Goal: Task Accomplishment & Management: Use online tool/utility

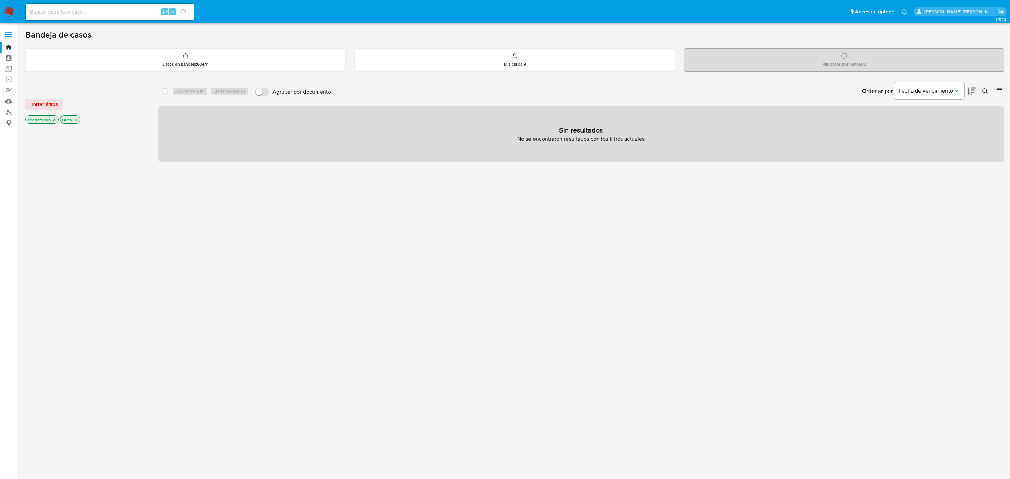
click at [549, 329] on div "select-all-cases-checkbox Asignarme a mí Borrar selección Agrupar por documento…" at bounding box center [581, 238] width 847 height 317
click at [140, 13] on input at bounding box center [110, 11] width 168 height 9
paste input "478332182"
type input "478332182"
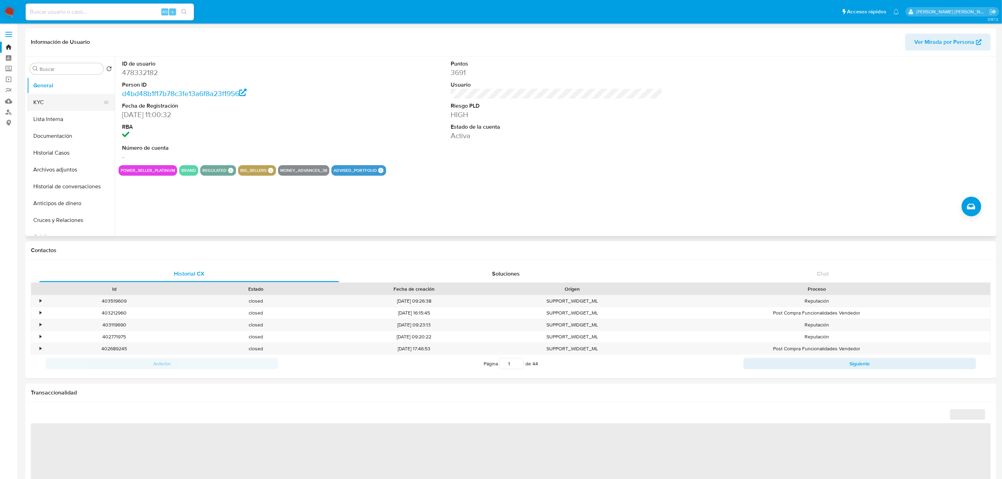
click at [32, 102] on button "KYC" at bounding box center [68, 102] width 82 height 17
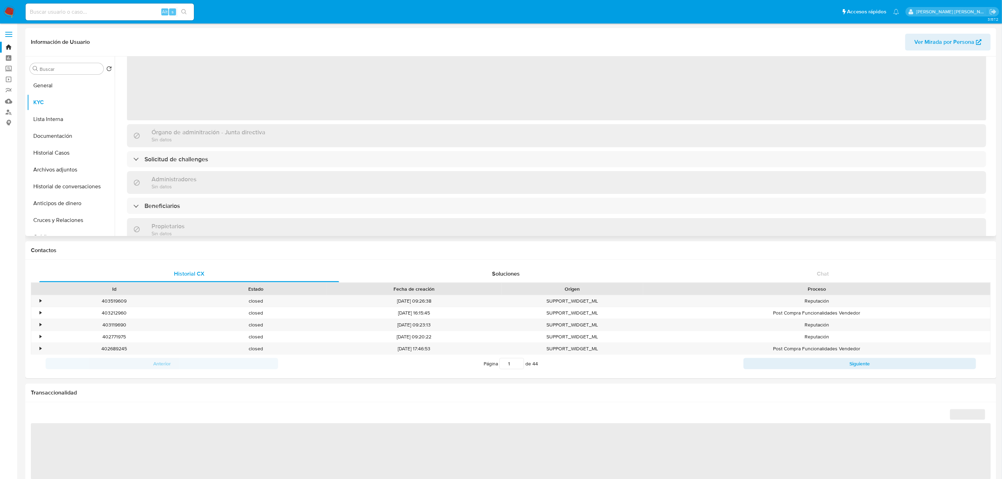
scroll to position [59, 0]
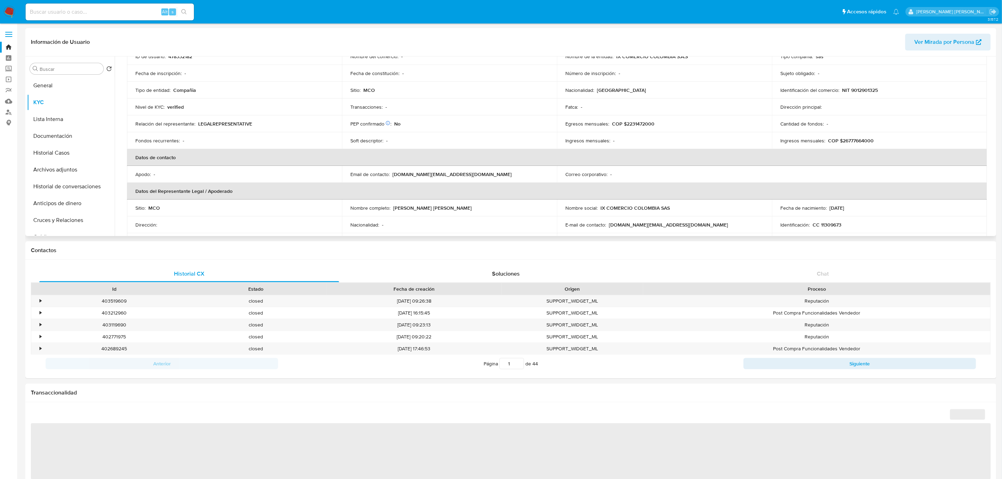
click at [639, 121] on p "COP $2231472000" at bounding box center [633, 124] width 42 height 6
select select "10"
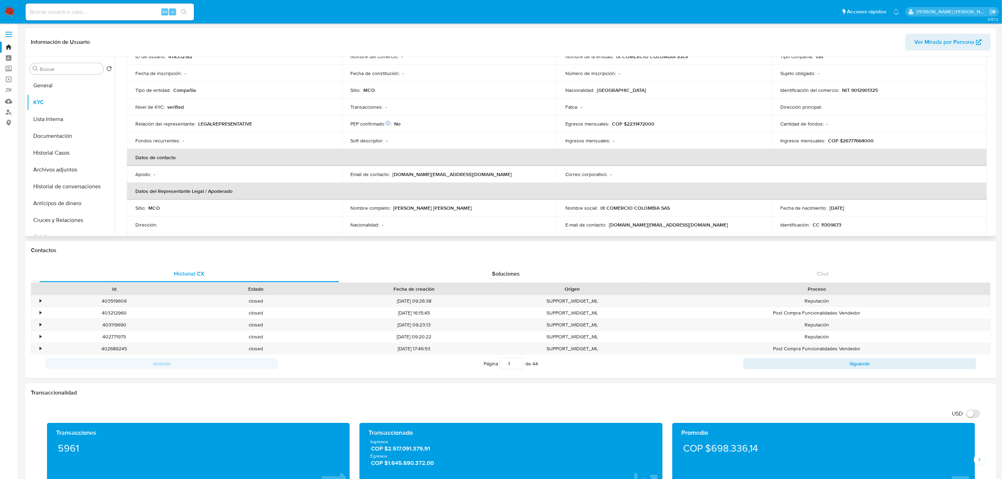
click at [862, 140] on p "COP $26777664000" at bounding box center [851, 140] width 46 height 6
click at [953, 43] on span "Ver Mirada por Persona" at bounding box center [944, 42] width 60 height 17
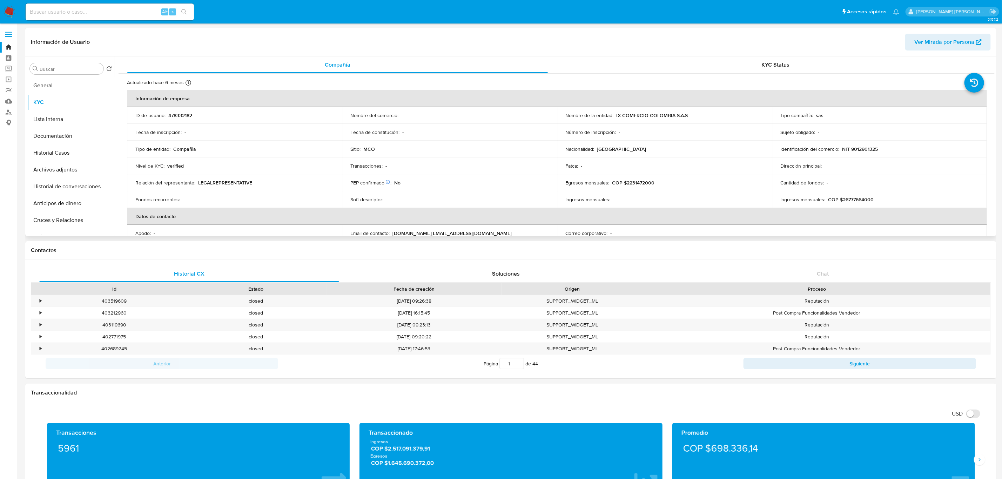
click at [864, 152] on p "NIT 9012901325" at bounding box center [860, 149] width 36 height 6
copy p "9012901325"
click at [10, 35] on label at bounding box center [9, 34] width 18 height 15
click at [0, 0] on input "checkbox" at bounding box center [0, 0] width 0 height 0
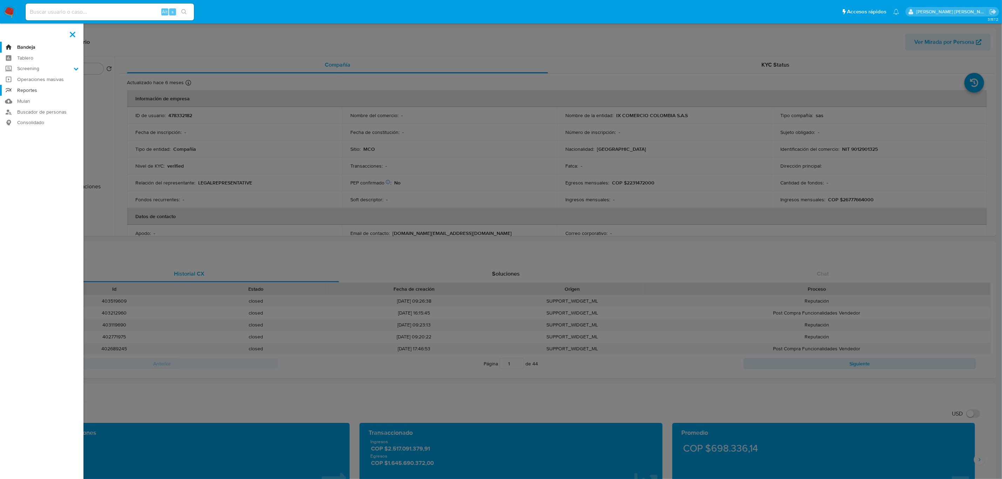
click at [21, 89] on link "Reportes" at bounding box center [41, 90] width 83 height 11
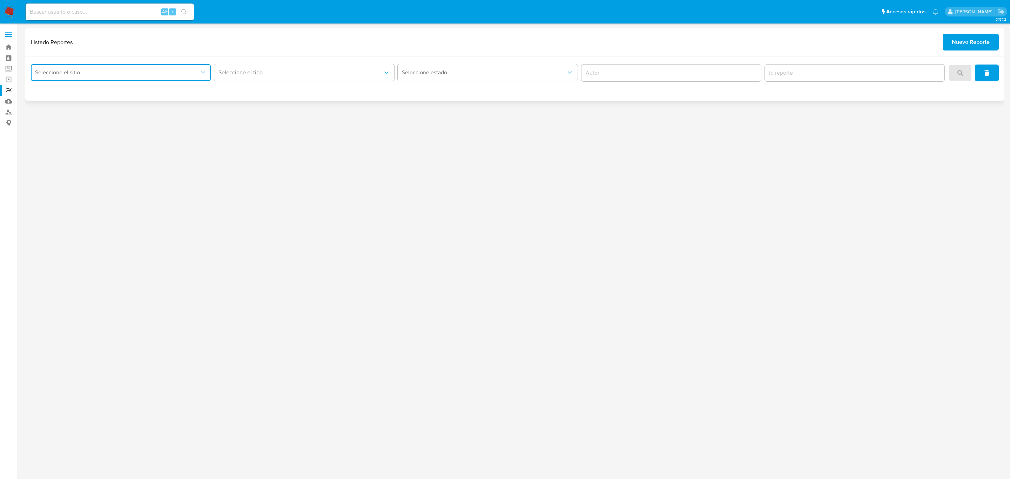
click at [132, 68] on button "Seleccione el sitio" at bounding box center [121, 72] width 180 height 17
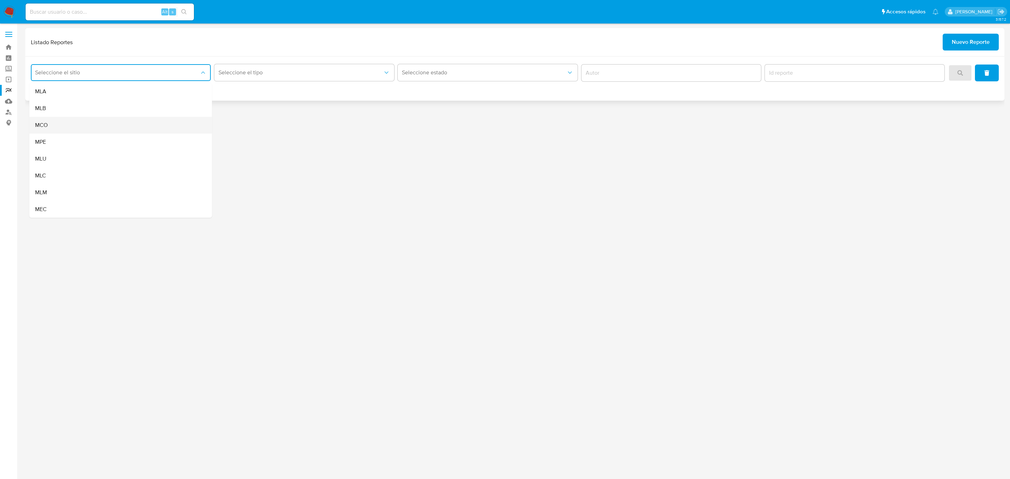
click at [63, 127] on div "MCO" at bounding box center [118, 125] width 167 height 17
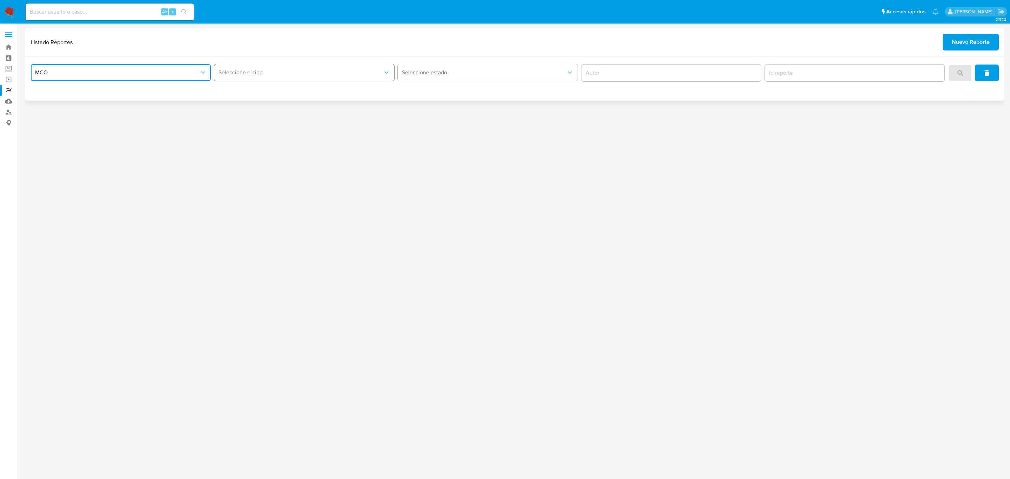
click at [271, 77] on button "Seleccione el tipo" at bounding box center [304, 72] width 180 height 17
click at [263, 92] on div "LEGAJO UNICO" at bounding box center [302, 91] width 167 height 17
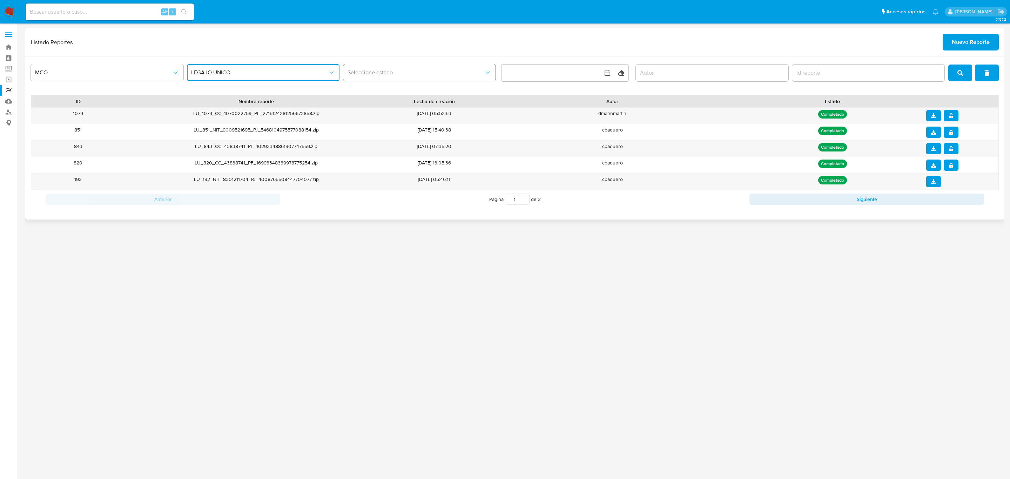
click at [421, 74] on span "Seleccione estado" at bounding box center [416, 72] width 137 height 7
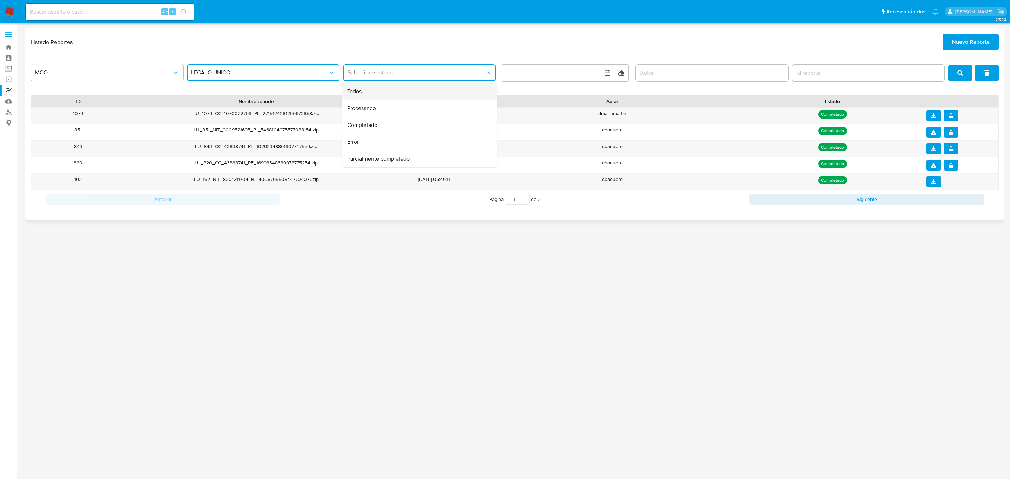
click at [367, 90] on div "Todos" at bounding box center [417, 91] width 140 height 17
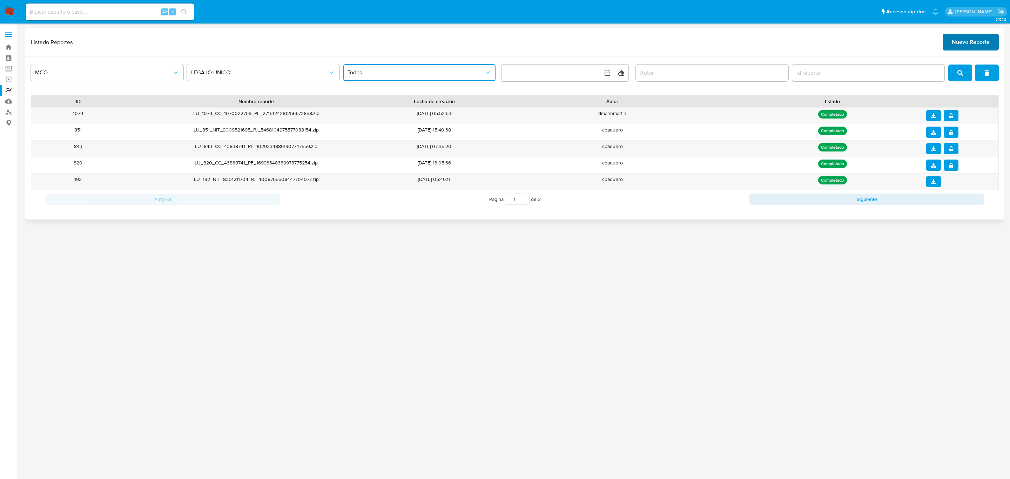
click at [970, 46] on span "Nuevo Reporte" at bounding box center [971, 41] width 38 height 15
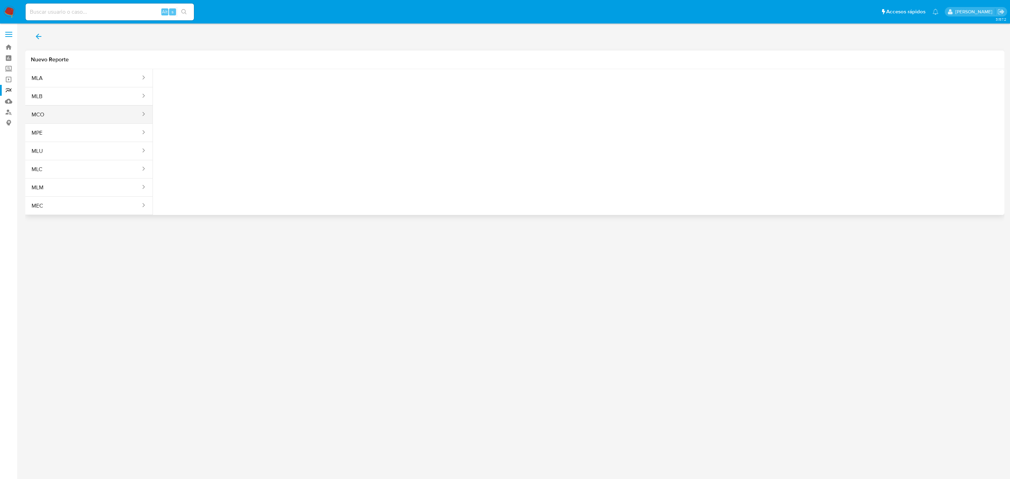
click at [106, 115] on button "MCO" at bounding box center [83, 114] width 116 height 17
click at [213, 99] on div "Tipo reporte Seleccione una opcion" at bounding box center [197, 85] width 77 height 27
click at [210, 93] on button "Seleccione una opcion" at bounding box center [197, 87] width 77 height 17
click at [195, 109] on span "LEGAJO UNICO" at bounding box center [181, 106] width 39 height 7
click at [281, 86] on span "CC" at bounding box center [277, 87] width 62 height 7
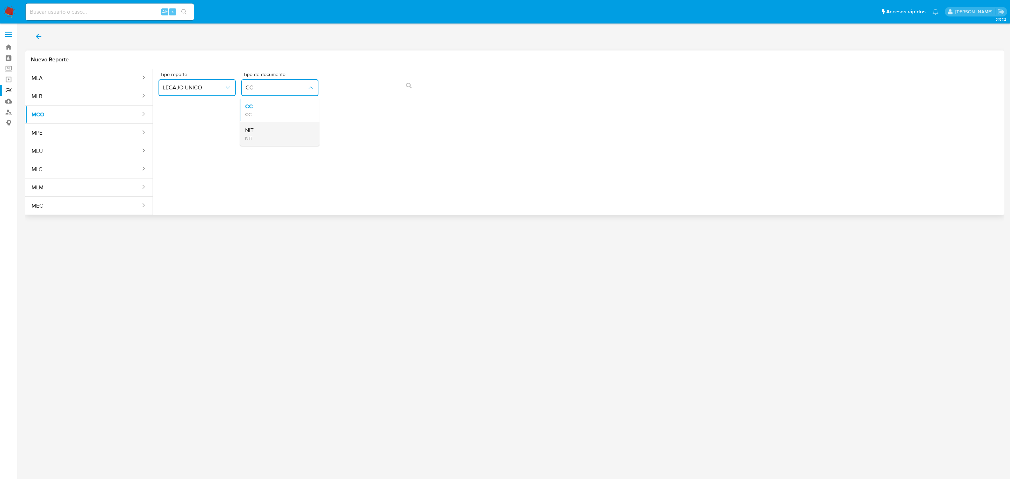
click at [263, 132] on div "NIT NIT" at bounding box center [277, 134] width 65 height 24
click at [410, 88] on icon "action-search" at bounding box center [409, 86] width 6 height 6
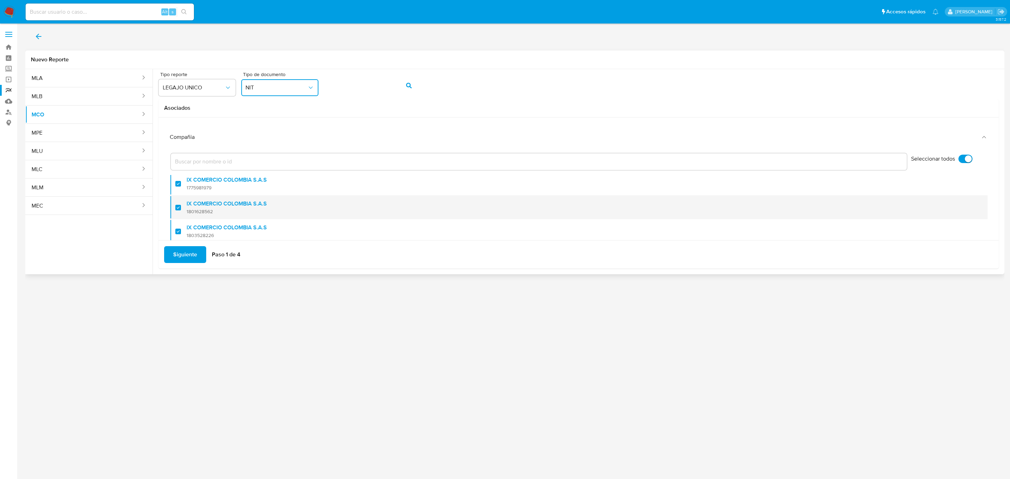
scroll to position [243, 0]
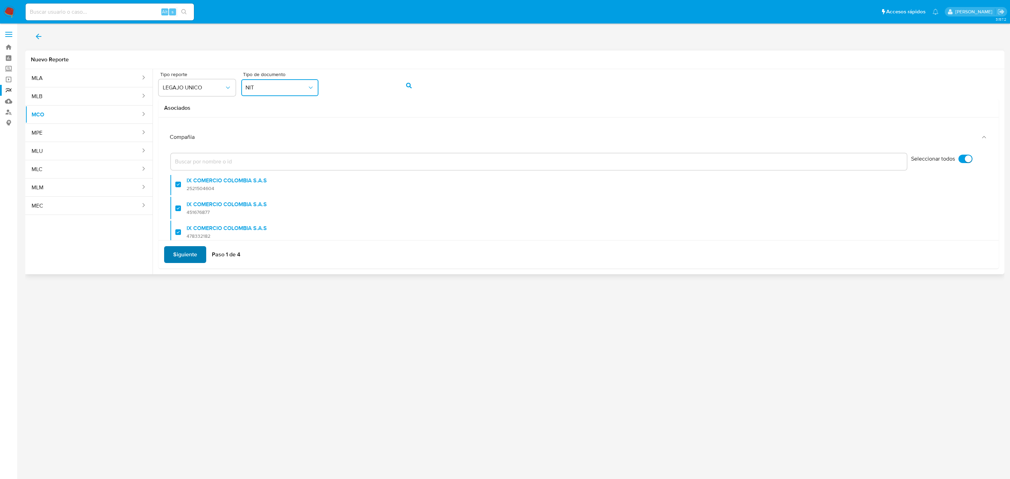
click at [192, 249] on span "Siguiente" at bounding box center [185, 254] width 24 height 15
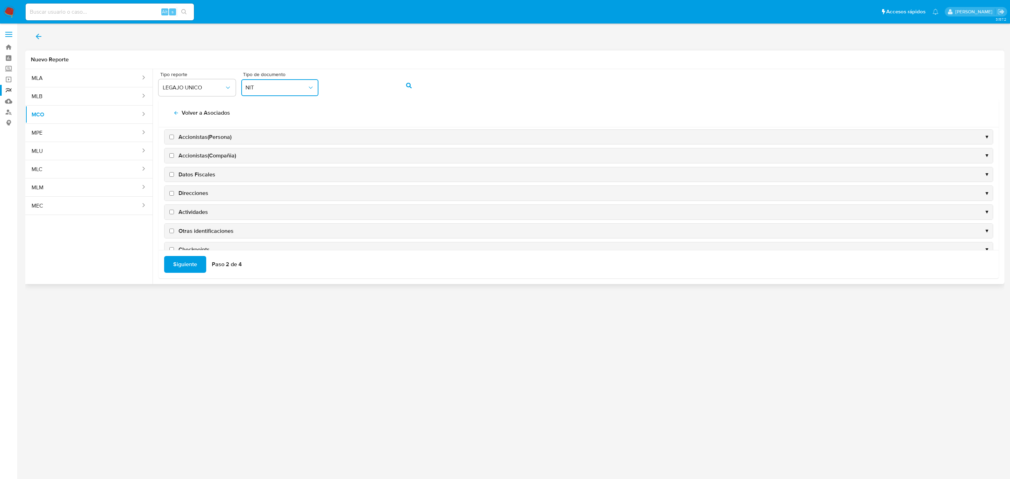
scroll to position [221, 0]
click at [170, 176] on input "Datos Fiscales" at bounding box center [171, 174] width 5 height 5
checkbox input "true"
click at [185, 263] on span "Siguiente" at bounding box center [185, 264] width 24 height 15
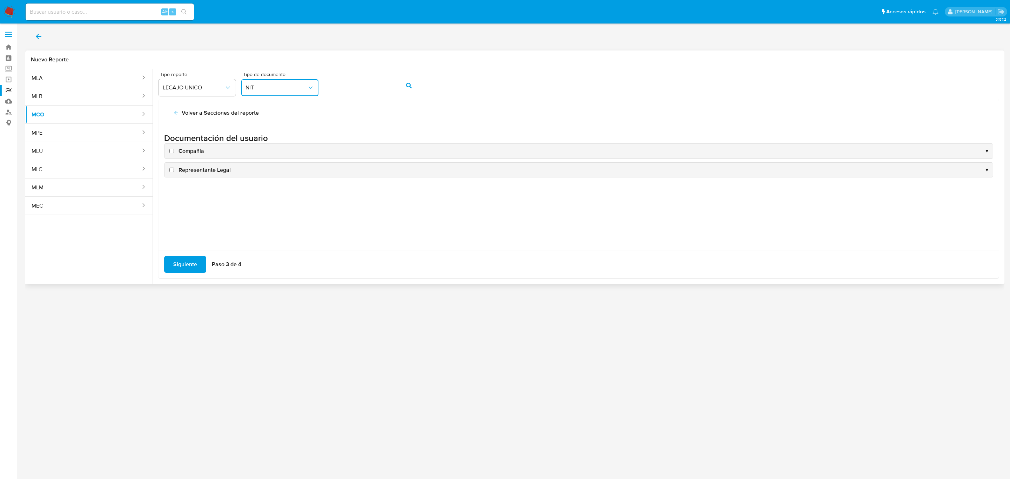
click at [172, 148] on label "Compañia" at bounding box center [186, 151] width 36 height 8
click at [172, 149] on input "Compañia" at bounding box center [171, 151] width 5 height 5
checkbox input "true"
click at [173, 172] on input "Representante Legal" at bounding box center [171, 170] width 5 height 5
checkbox input "true"
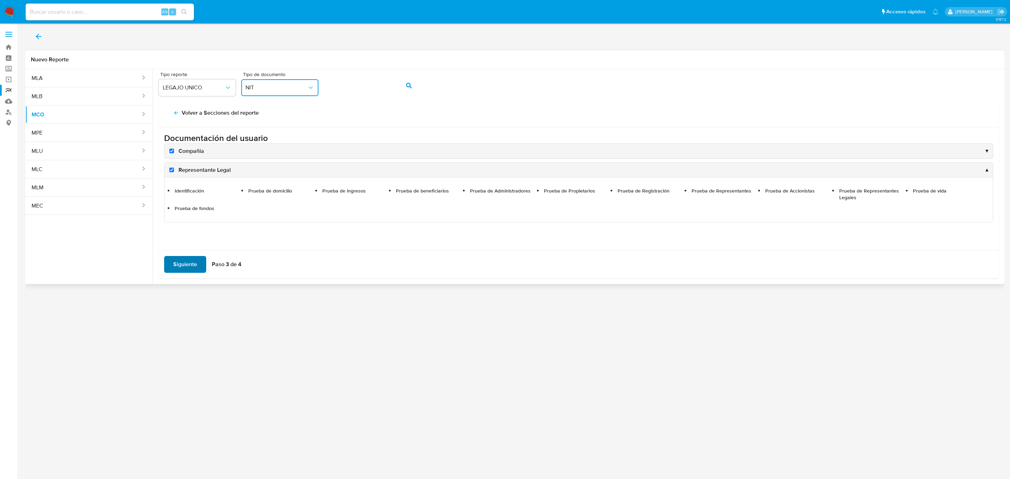
click at [187, 259] on span "Siguiente" at bounding box center [185, 264] width 24 height 15
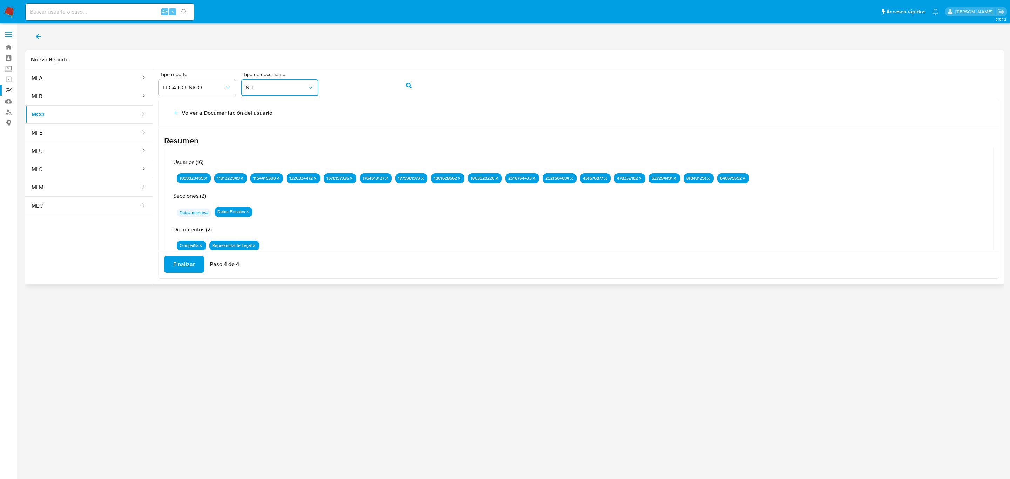
scroll to position [22, 0]
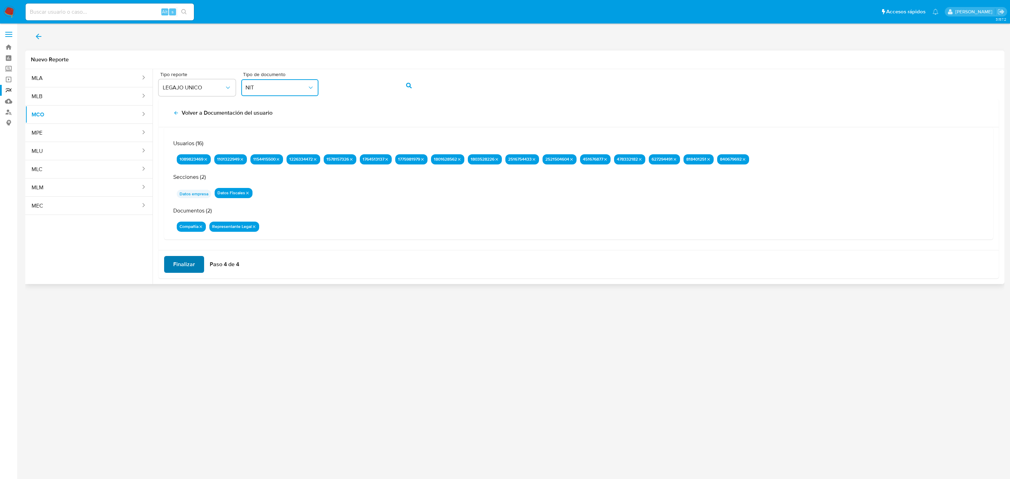
click at [193, 263] on span "Finalizar" at bounding box center [184, 264] width 22 height 15
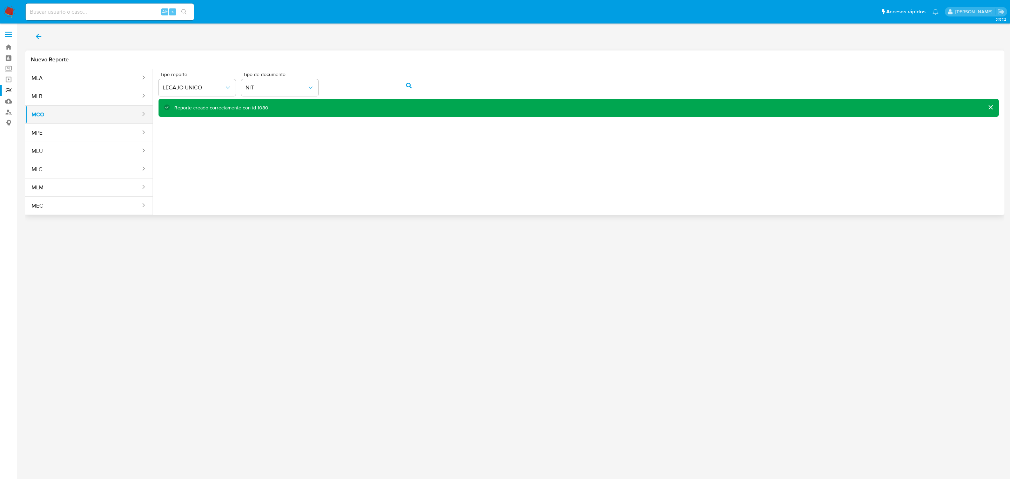
click at [51, 118] on button "MCO" at bounding box center [83, 114] width 116 height 17
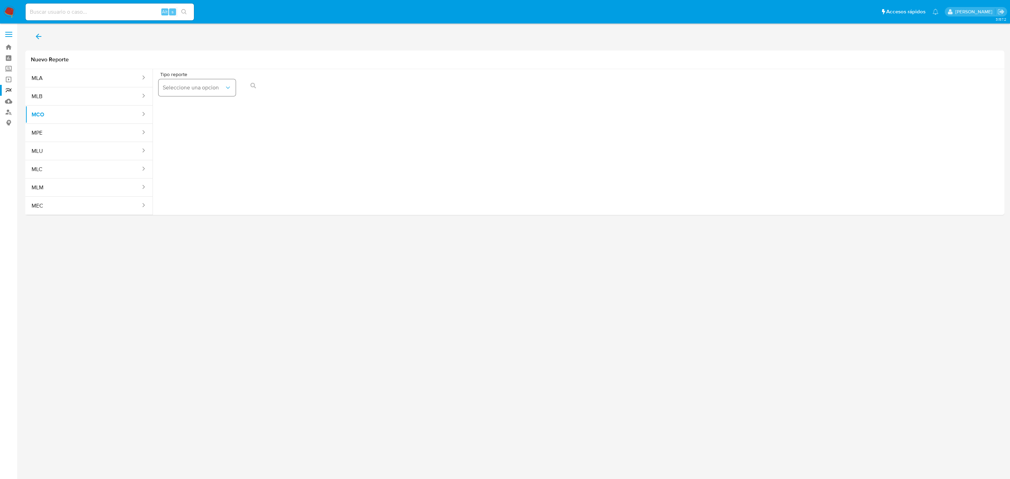
click at [188, 88] on span "Seleccione una opcion" at bounding box center [194, 87] width 62 height 7
click at [234, 173] on div "Tipo reporte Seleccione una opcion LEGAJO UNICO" at bounding box center [579, 139] width 852 height 140
click at [39, 39] on icon "back" at bounding box center [38, 36] width 8 height 8
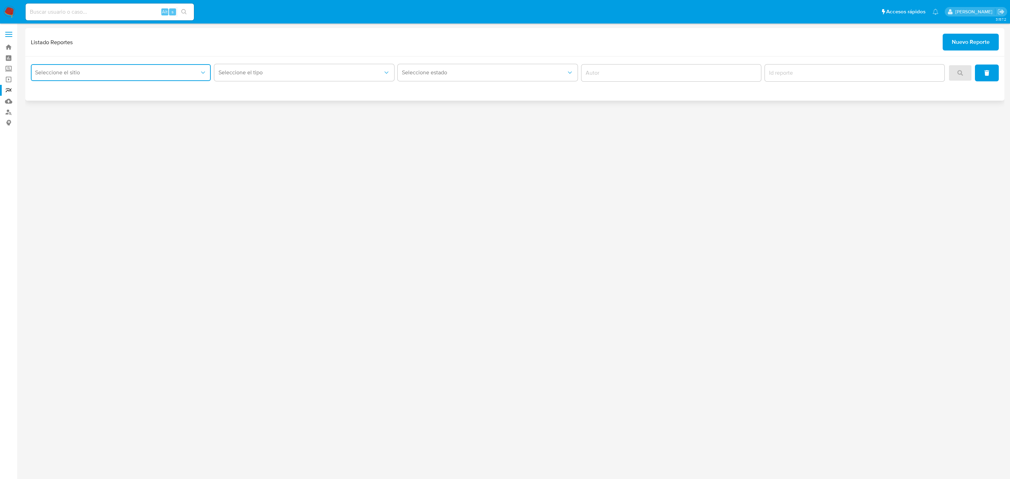
click at [81, 78] on button "Seleccione el sitio" at bounding box center [121, 72] width 180 height 17
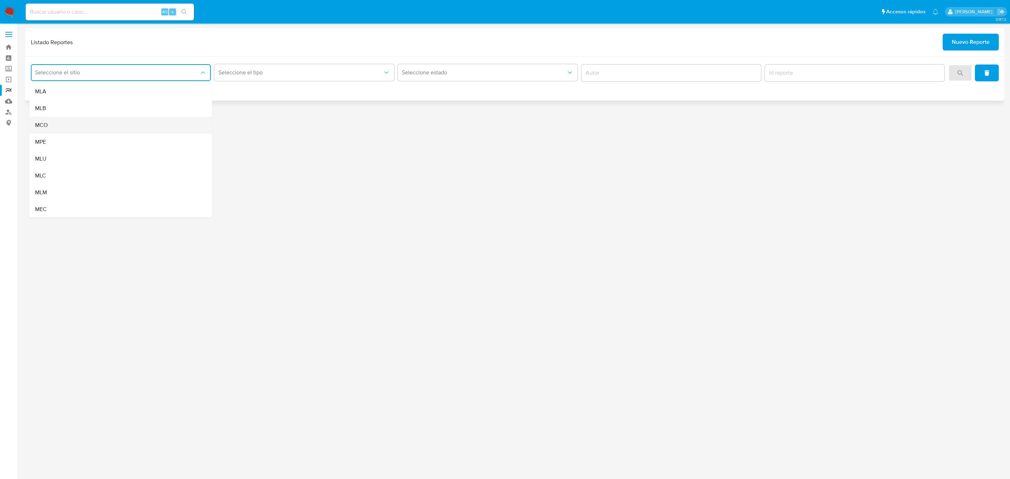
click at [57, 129] on div "MCO" at bounding box center [118, 125] width 167 height 17
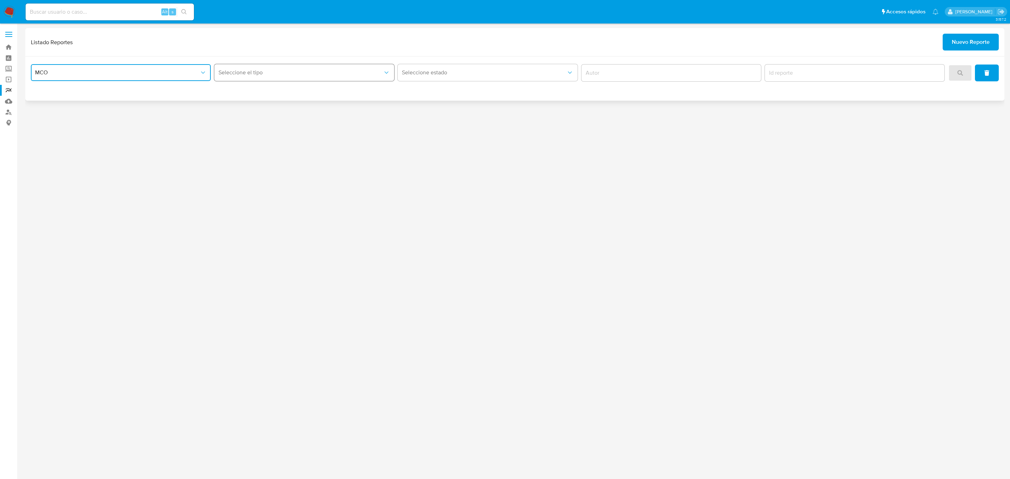
click at [277, 77] on button "Seleccione el tipo" at bounding box center [304, 72] width 180 height 17
click at [289, 92] on div "LEGAJO UNICO" at bounding box center [302, 91] width 167 height 17
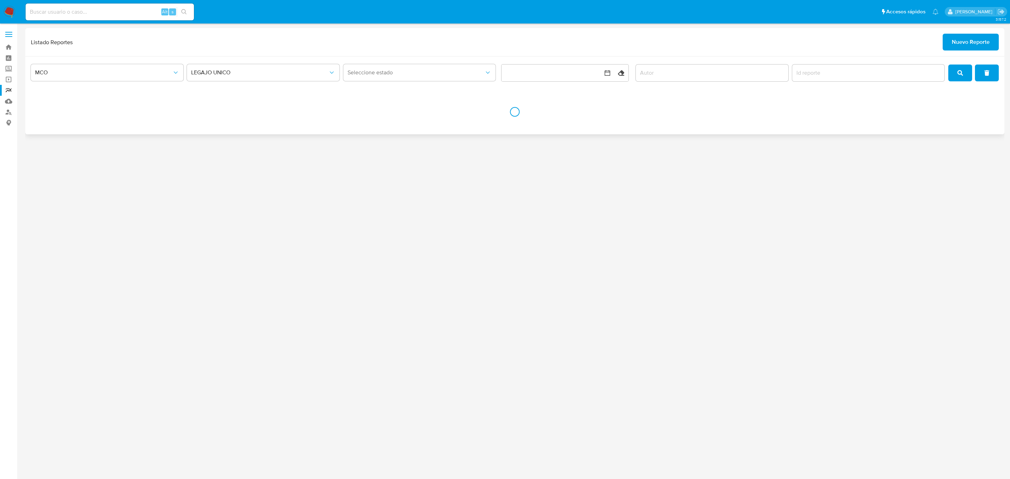
click at [420, 57] on div "MCO LEGAJO UNICO Seleccione estado Limpiar" at bounding box center [514, 95] width 979 height 78
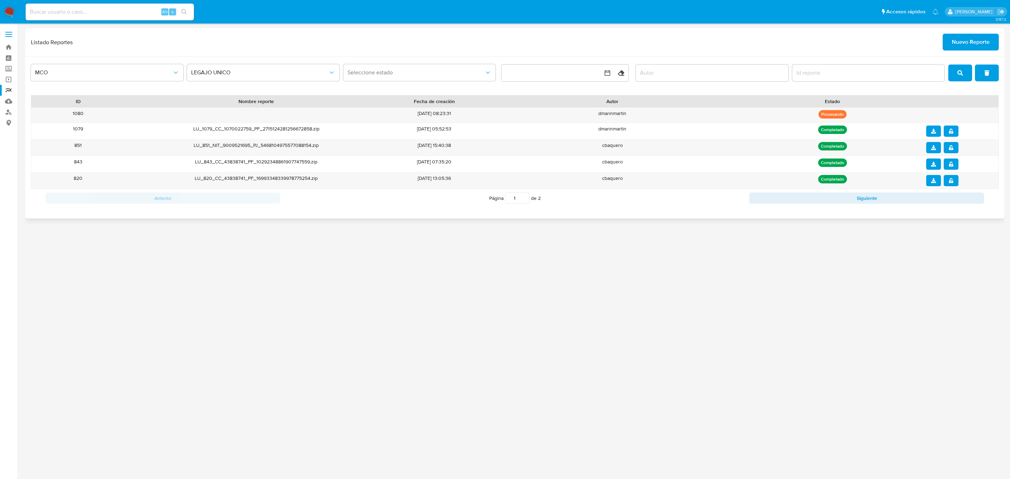
click at [411, 85] on div "MCO LEGAJO UNICO Seleccione estado Limpiar ID Nombre reporte Fecha de creación …" at bounding box center [514, 137] width 979 height 162
click at [411, 79] on button "Seleccione estado" at bounding box center [419, 72] width 153 height 17
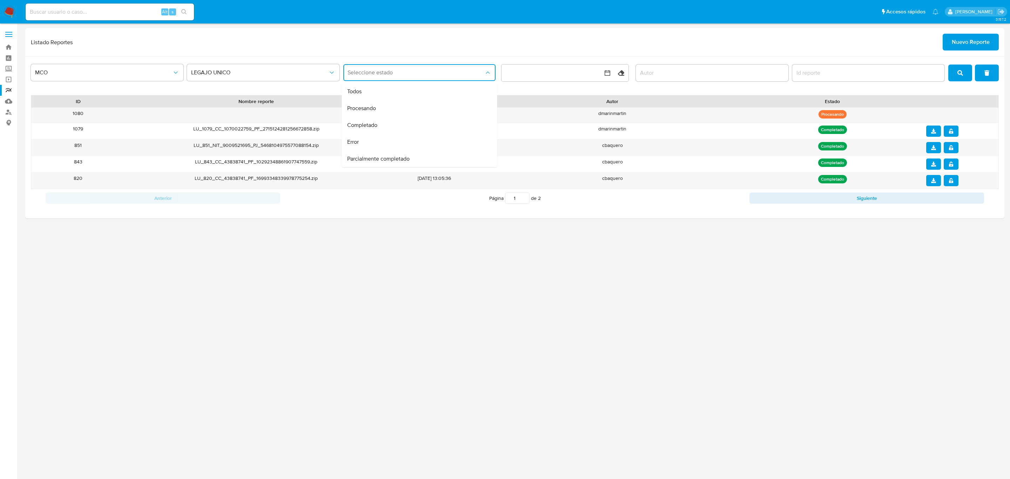
click at [411, 79] on button "Seleccione estado" at bounding box center [419, 72] width 153 height 17
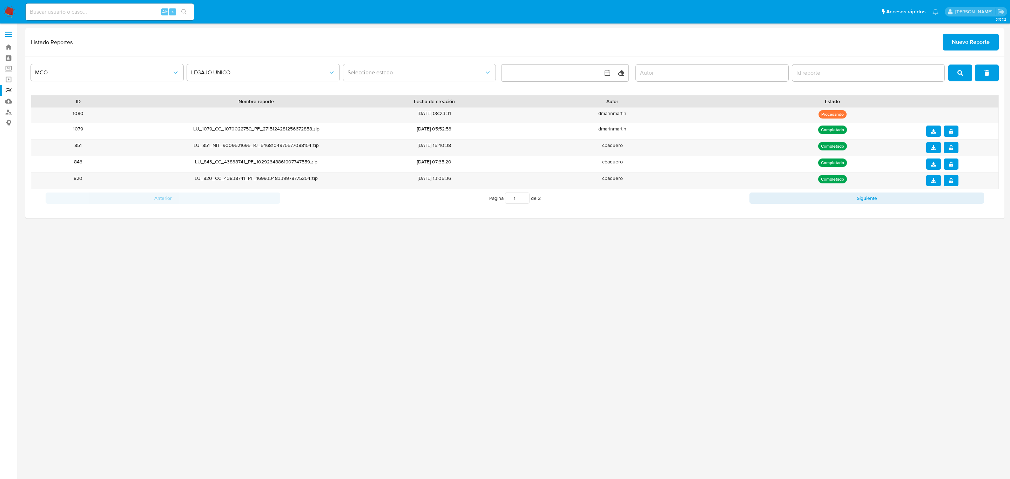
click at [421, 52] on div "Listado Reportes Nuevo Reporte" at bounding box center [514, 42] width 979 height 28
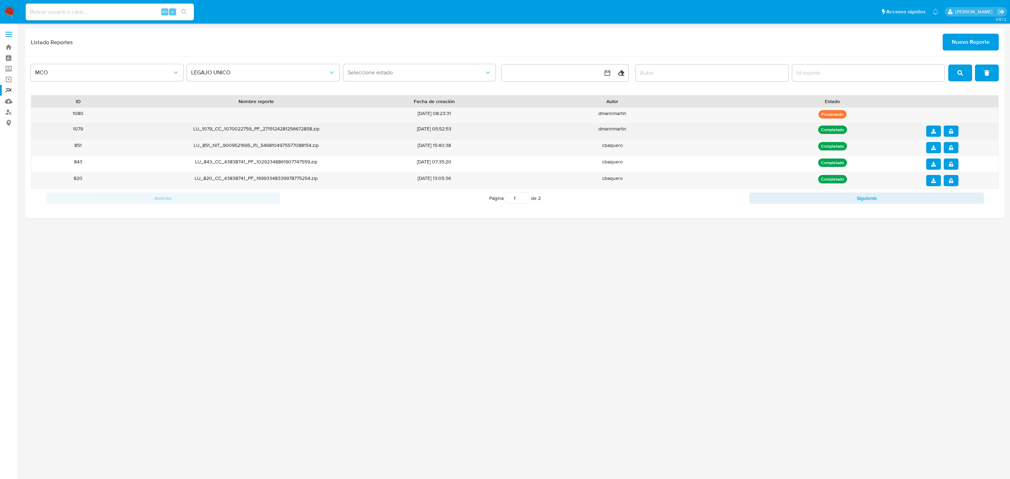
click at [953, 134] on button "notify_security" at bounding box center [951, 131] width 15 height 11
